Goal: Information Seeking & Learning: Learn about a topic

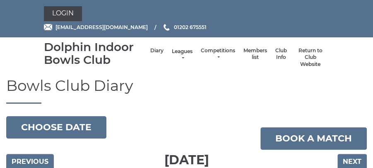
click at [182, 58] on link "Leagues" at bounding box center [182, 55] width 21 height 14
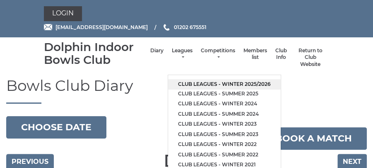
click at [204, 84] on link "Club leagues - Winter 2025/2026" at bounding box center [224, 84] width 113 height 10
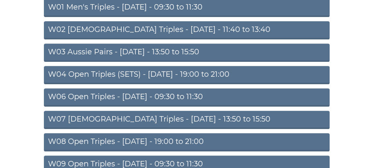
scroll to position [99, 0]
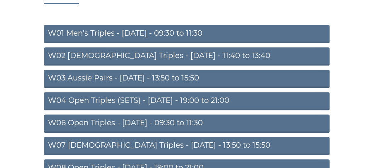
click at [201, 31] on link "W01 Men's Triples - [DATE] - 09:30 to 11:30" at bounding box center [187, 34] width 286 height 18
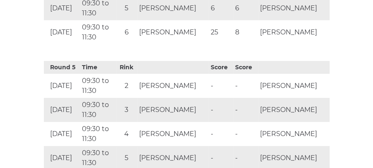
scroll to position [980, 0]
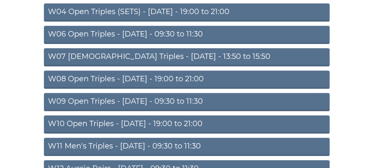
scroll to position [196, 0]
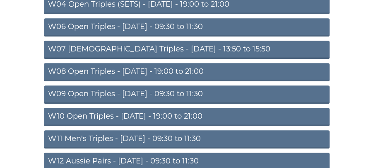
click at [214, 93] on link "W09 Open Triples - Wednesday - 09:30 to 11:30" at bounding box center [187, 94] width 286 height 18
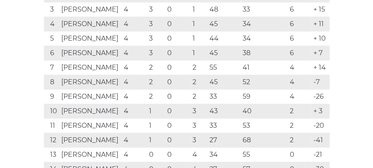
scroll to position [211, 0]
